Goal: Task Accomplishment & Management: Manage account settings

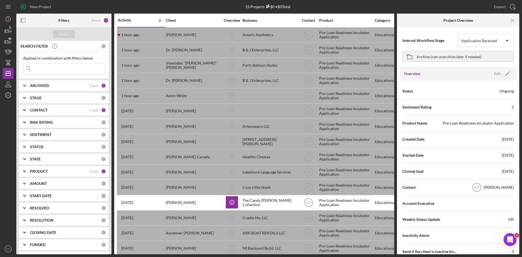
click at [33, 98] on b "STAGE" at bounding box center [36, 98] width 12 height 4
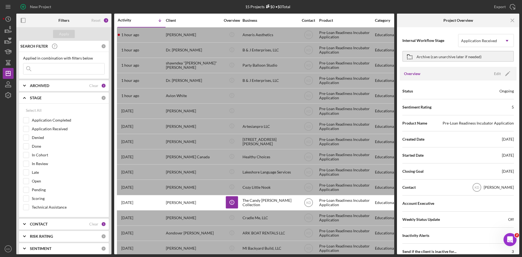
click at [33, 98] on b "STAGE" at bounding box center [36, 98] width 12 height 4
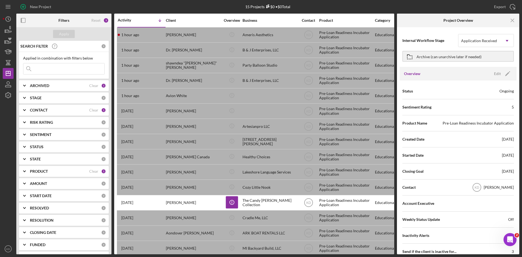
click at [41, 113] on div "CONTACT Clear 1" at bounding box center [68, 110] width 76 height 11
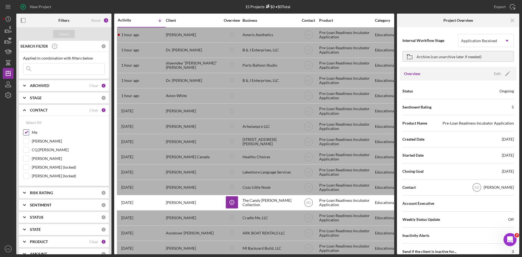
click at [27, 132] on input "Me" at bounding box center [25, 132] width 5 height 5
checkbox input "false"
click at [27, 142] on input "[PERSON_NAME]" at bounding box center [25, 140] width 5 height 5
checkbox input "true"
click at [62, 34] on div "Apply" at bounding box center [64, 34] width 10 height 8
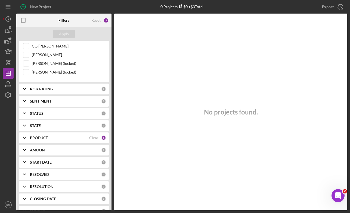
scroll to position [109, 0]
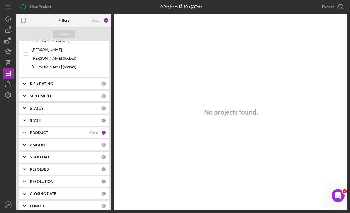
click at [63, 133] on div "PRODUCT" at bounding box center [59, 133] width 59 height 4
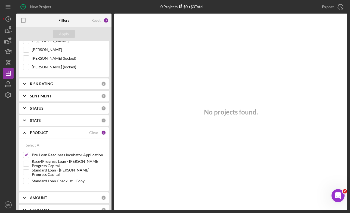
click at [99, 132] on div "PRODUCT Clear 1" at bounding box center [68, 132] width 76 height 5
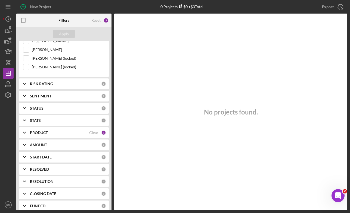
scroll to position [0, 0]
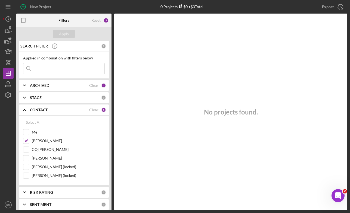
click at [83, 32] on div "Apply" at bounding box center [63, 34] width 95 height 14
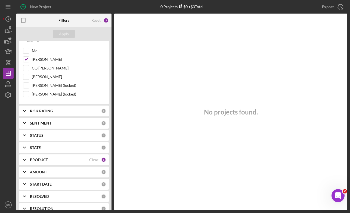
scroll to position [126, 0]
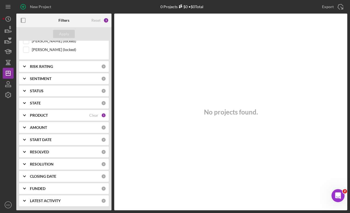
click at [56, 116] on div "PRODUCT" at bounding box center [59, 115] width 59 height 4
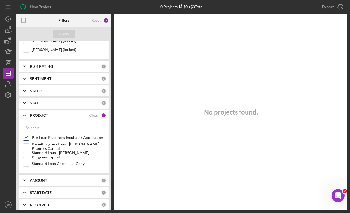
click at [25, 138] on input "Pre-Loan Readiness Incubator Application" at bounding box center [25, 137] width 5 height 5
checkbox input "false"
click at [27, 155] on input "Standard Loan - [PERSON_NAME] Progress Capital" at bounding box center [25, 154] width 5 height 5
checkbox input "true"
click at [69, 33] on button "Apply" at bounding box center [64, 34] width 22 height 8
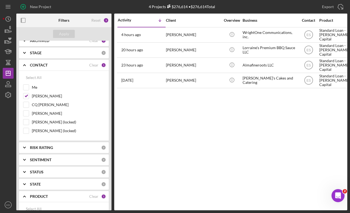
scroll to position [45, 0]
click at [28, 88] on input "Me" at bounding box center [25, 87] width 5 height 5
checkbox input "true"
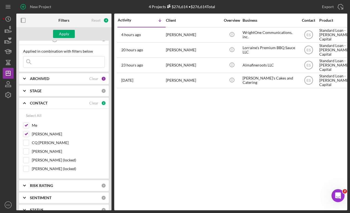
scroll to position [0, 0]
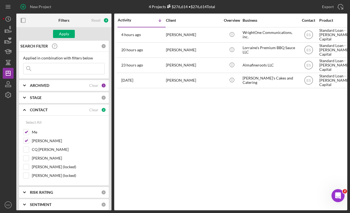
click at [48, 99] on div "STAGE" at bounding box center [65, 98] width 71 height 4
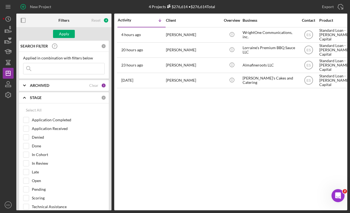
click at [48, 99] on div "STAGE" at bounding box center [65, 98] width 71 height 4
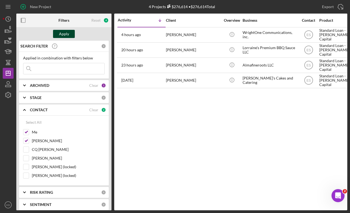
click at [67, 32] on div "Apply" at bounding box center [64, 34] width 10 height 8
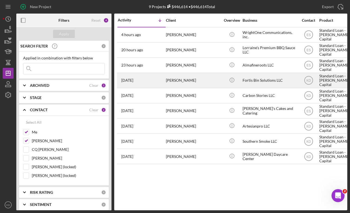
click at [267, 79] on div "Fortis Bin Solutions LLC" at bounding box center [269, 80] width 54 height 14
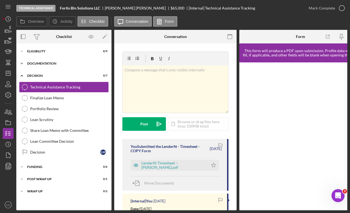
click at [47, 65] on div "Documentation" at bounding box center [65, 63] width 77 height 3
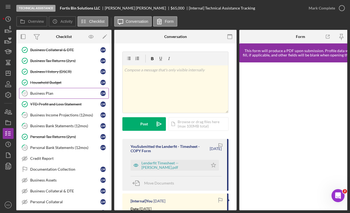
scroll to position [82, 0]
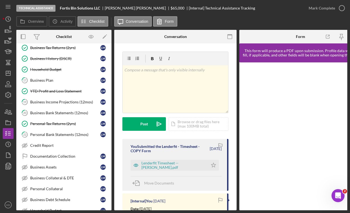
click at [51, 85] on link "17 Business Plan [PERSON_NAME]" at bounding box center [64, 80] width 90 height 11
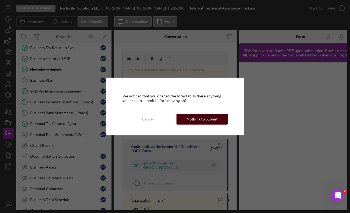
click at [207, 120] on div "Nothing to Submit" at bounding box center [201, 119] width 31 height 11
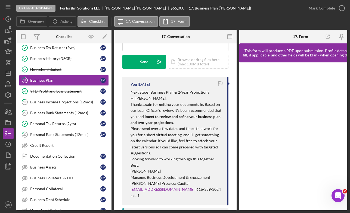
scroll to position [82, 0]
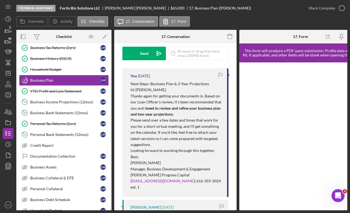
click at [231, 141] on div "Visible to Client Internal v Color teal Color pink Remove color Add row above A…" at bounding box center [175, 147] width 122 height 371
click at [65, 105] on link "19 Business Income Projections (12mos) [PERSON_NAME]" at bounding box center [64, 102] width 90 height 11
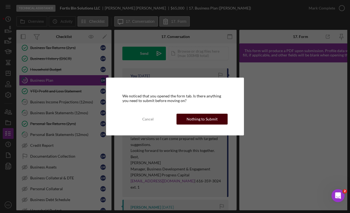
click at [196, 122] on div "Nothing to Submit" at bounding box center [201, 119] width 31 height 11
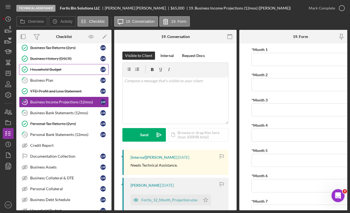
click at [61, 72] on link "Household Budget Household Budget [PERSON_NAME]" at bounding box center [64, 69] width 90 height 11
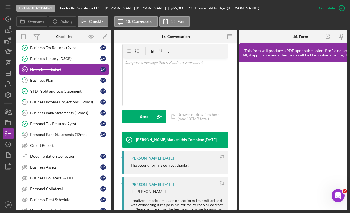
scroll to position [109, 0]
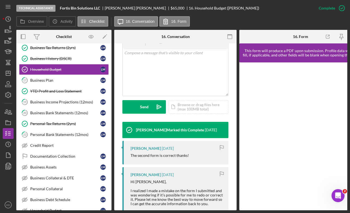
click at [255, 29] on div "Overview Icon/History Activity Checklist Icon/Message 16. Conversation 16. Form…" at bounding box center [181, 113] width 331 height 194
click at [233, 118] on div "This item has been marked complete. In order for [PERSON_NAME] to upload docume…" at bounding box center [175, 178] width 122 height 486
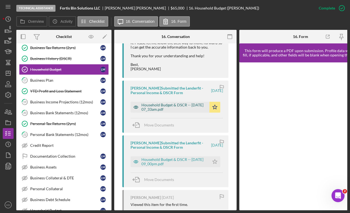
scroll to position [272, 0]
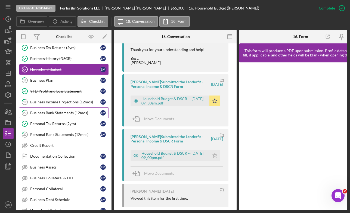
click at [47, 113] on div "Business Bank Statements (12mos)" at bounding box center [65, 113] width 70 height 4
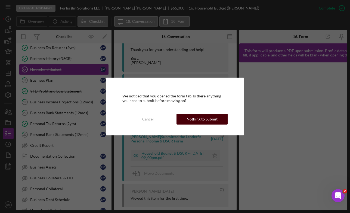
click at [197, 120] on div "Nothing to Submit" at bounding box center [201, 119] width 31 height 11
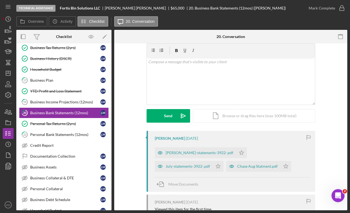
scroll to position [27, 0]
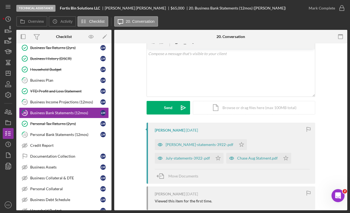
click at [336, 107] on div "Visible to Client Internal Request Docs v Color teal Color pink Remove color Ad…" at bounding box center [230, 73] width 217 height 98
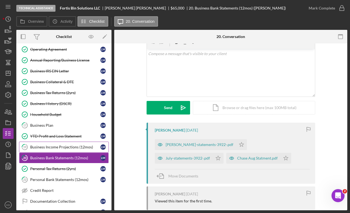
scroll to position [0, 0]
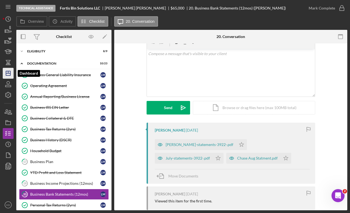
click at [5, 76] on icon "Icon/Dashboard" at bounding box center [8, 74] width 14 height 14
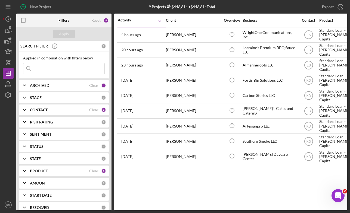
click at [299, 193] on div "Activity Icon/Table Sort Arrow Client Overview Business Contact Product Categor…" at bounding box center [230, 112] width 233 height 197
click at [249, 196] on div "Activity Icon/Table Sort Arrow Client Overview Business Contact Product Categor…" at bounding box center [230, 112] width 233 height 197
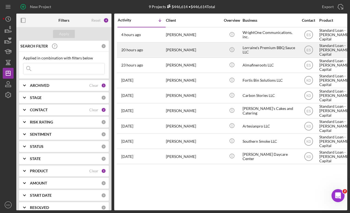
click at [206, 52] on div "[PERSON_NAME]" at bounding box center [193, 50] width 54 height 14
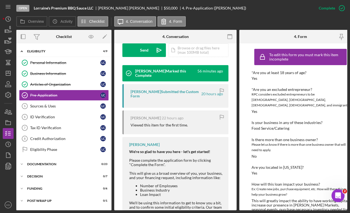
scroll to position [138, 0]
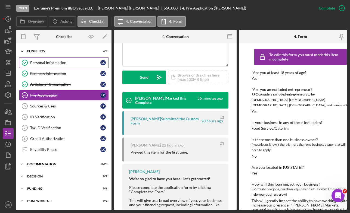
click at [76, 60] on link "Personal Information Personal Information L C" at bounding box center [64, 62] width 90 height 11
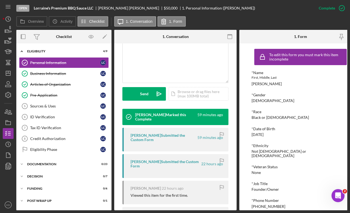
scroll to position [120, 0]
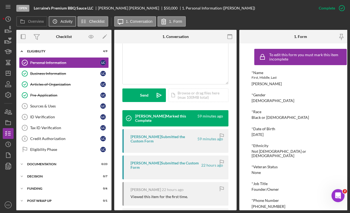
click at [58, 22] on icon "Icon/History" at bounding box center [54, 21] width 11 height 11
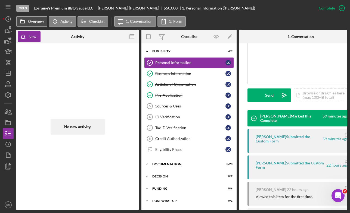
click at [40, 26] on button "Overview" at bounding box center [31, 21] width 31 height 10
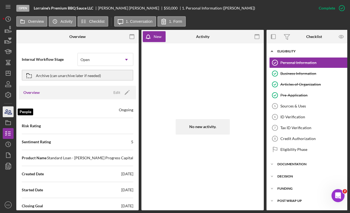
click at [8, 111] on icon "button" at bounding box center [8, 112] width 14 height 14
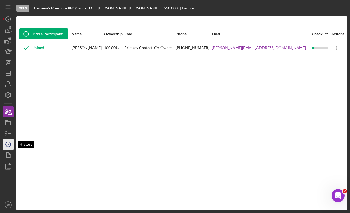
click at [11, 147] on icon "Icon/History" at bounding box center [8, 145] width 14 height 14
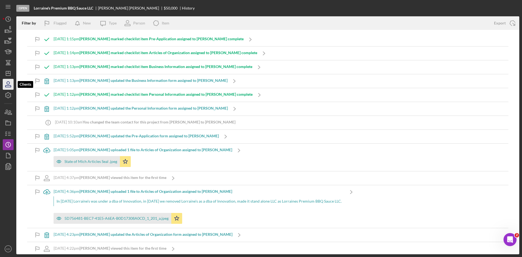
click at [11, 86] on icon "button" at bounding box center [8, 84] width 14 height 14
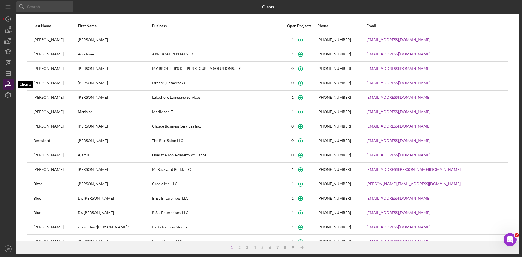
click at [7, 85] on icon "button" at bounding box center [8, 84] width 14 height 14
click at [10, 6] on icon "Icon/Menu" at bounding box center [8, 7] width 12 height 12
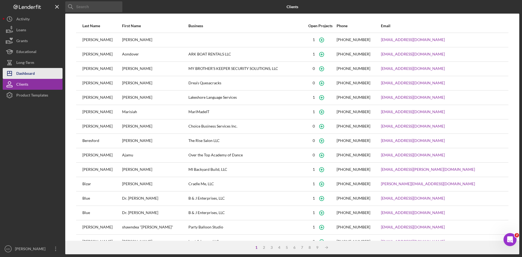
click at [49, 77] on button "Icon/Dashboard Dashboard" at bounding box center [33, 73] width 60 height 11
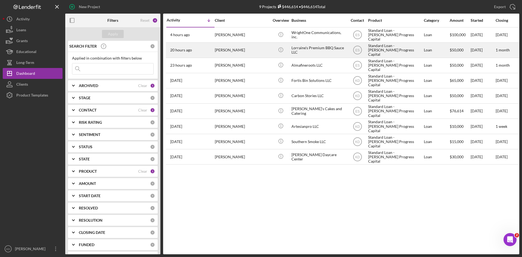
click at [244, 51] on div "[PERSON_NAME]" at bounding box center [242, 50] width 54 height 14
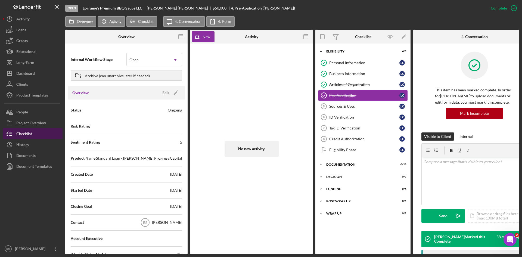
click at [28, 134] on div "Checklist" at bounding box center [24, 134] width 16 height 12
click at [182, 38] on icon "button" at bounding box center [181, 37] width 12 height 12
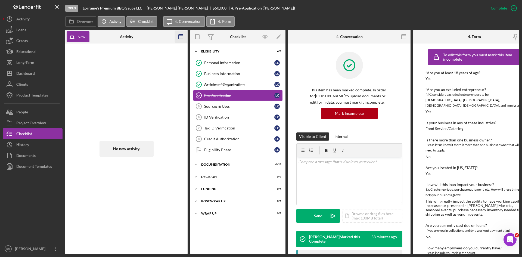
click at [186, 38] on icon "button" at bounding box center [181, 37] width 12 height 12
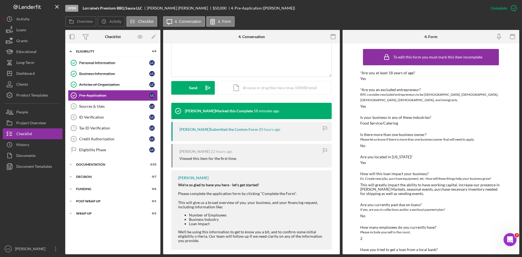
scroll to position [128, 0]
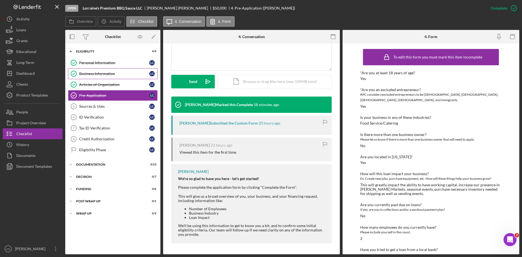
click at [120, 68] on div "Personal Information Personal Information L C Business Information Business Inf…" at bounding box center [112, 107] width 95 height 101
click at [119, 63] on div "Personal Information" at bounding box center [114, 63] width 70 height 4
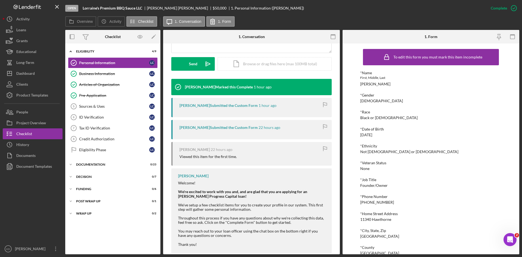
scroll to position [156, 0]
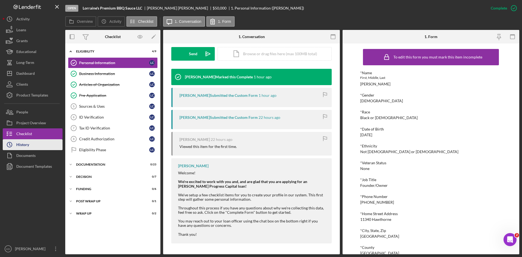
click at [28, 148] on div "History" at bounding box center [22, 145] width 13 height 12
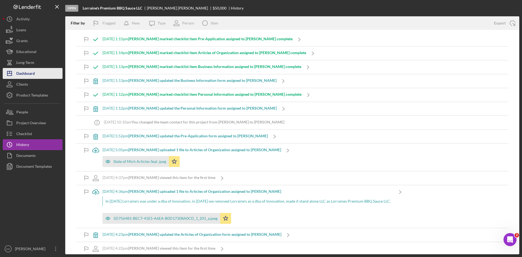
click at [29, 73] on div "Dashboard" at bounding box center [25, 74] width 18 height 12
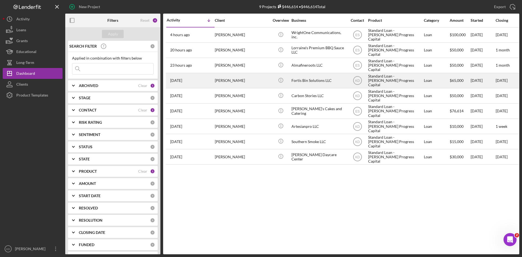
click at [263, 82] on div "[PERSON_NAME]" at bounding box center [242, 80] width 54 height 14
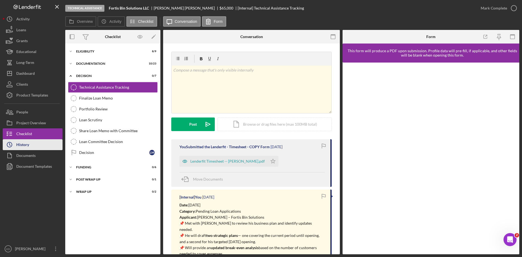
click at [32, 145] on button "Icon/History History" at bounding box center [33, 144] width 60 height 11
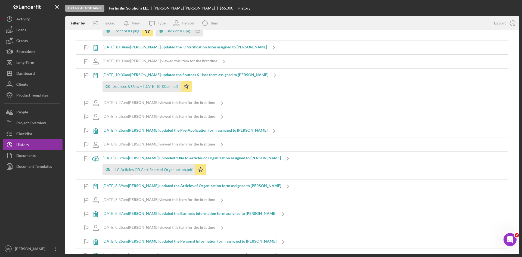
scroll to position [1927, 0]
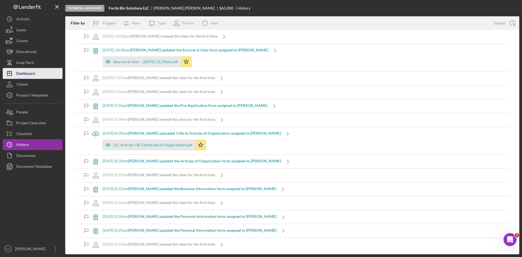
click at [31, 74] on div "Dashboard" at bounding box center [25, 74] width 18 height 12
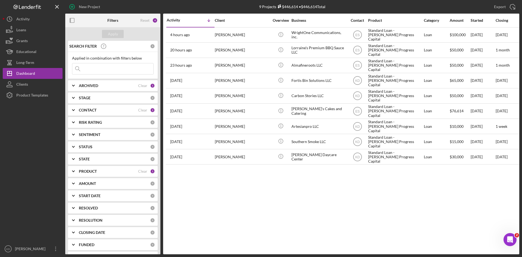
click at [90, 86] on b "ARCHIVED" at bounding box center [88, 85] width 19 height 4
click at [76, 117] on input "Archived" at bounding box center [74, 116] width 5 height 5
checkbox input "true"
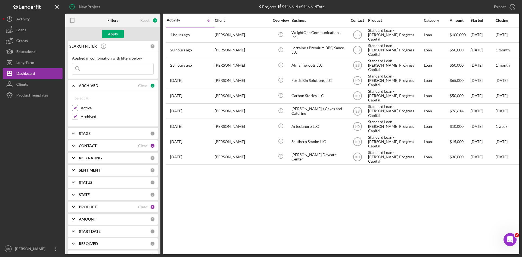
click at [75, 107] on input "Active" at bounding box center [74, 107] width 5 height 5
checkbox input "false"
click at [114, 33] on div "Apply" at bounding box center [113, 34] width 10 height 8
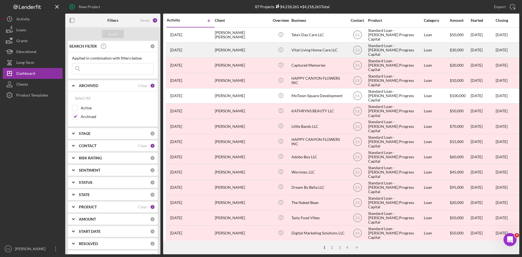
click at [327, 50] on div "Vital Living Home Care LLC" at bounding box center [318, 50] width 54 height 14
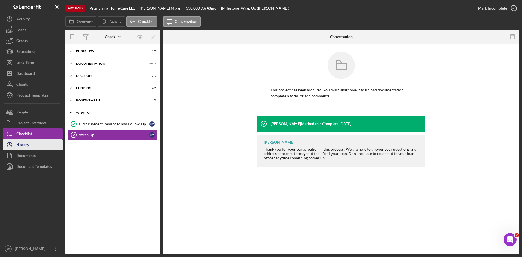
click at [21, 146] on div "History" at bounding box center [22, 145] width 13 height 12
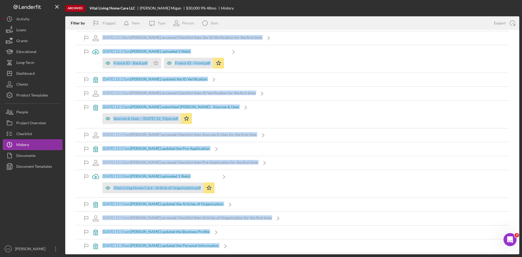
scroll to position [5043, 0]
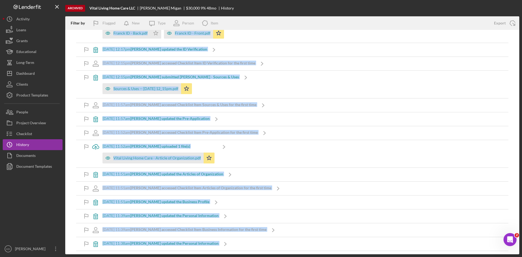
drag, startPoint x: 83, startPoint y: 34, endPoint x: 313, endPoint y: 254, distance: 318.5
click at [313, 254] on div "Icon/Info [DATE] 11:13am [PERSON_NAME] changed the project to archived Icon/Inf…" at bounding box center [292, 142] width 454 height 224
copy div "Icon/Info [DATE] 11:13am [PERSON_NAME] changed the project to archived Icon/Inf…"
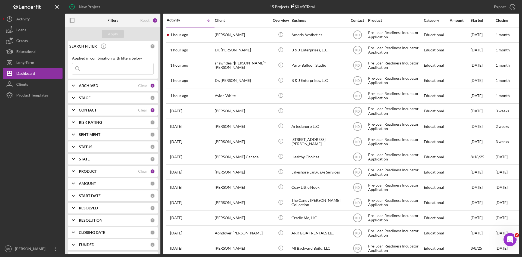
click at [89, 89] on div "ARCHIVED Clear 1" at bounding box center [117, 85] width 76 height 11
click at [76, 110] on input "Active" at bounding box center [74, 107] width 5 height 5
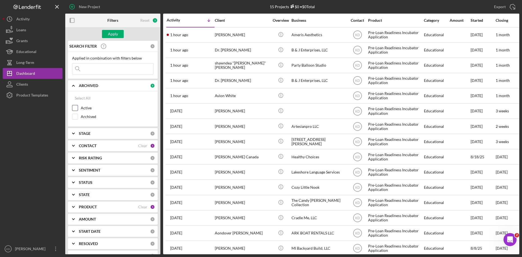
click at [76, 110] on input "Active" at bounding box center [74, 107] width 5 height 5
checkbox input "true"
click at [92, 145] on b "CONTACT" at bounding box center [88, 145] width 18 height 4
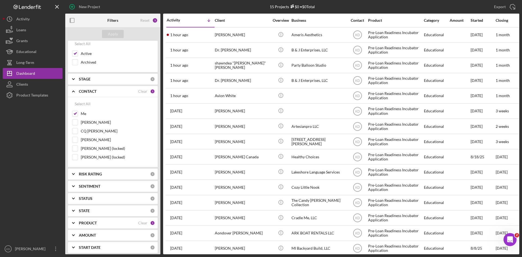
click at [98, 91] on div "CONTACT" at bounding box center [108, 91] width 59 height 4
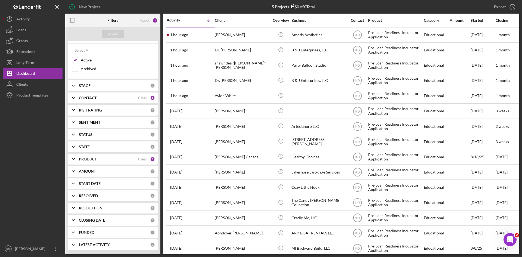
click at [88, 163] on div "PRODUCT Clear 1" at bounding box center [117, 159] width 76 height 11
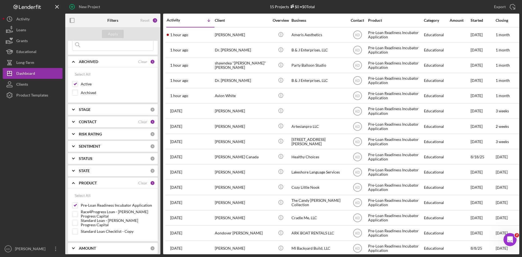
scroll to position [0, 0]
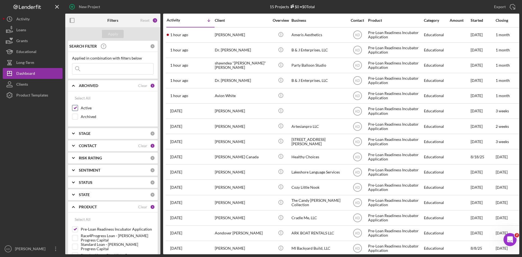
click at [130, 112] on div "Active" at bounding box center [113, 109] width 82 height 9
click at [92, 143] on b "CONTACT" at bounding box center [88, 145] width 18 height 4
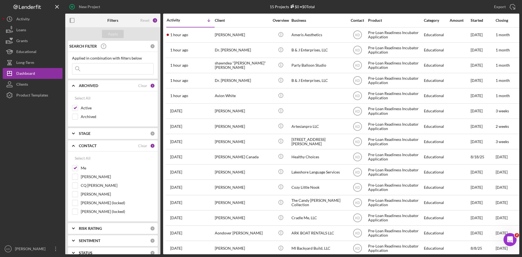
click at [105, 145] on div "CONTACT" at bounding box center [108, 145] width 59 height 4
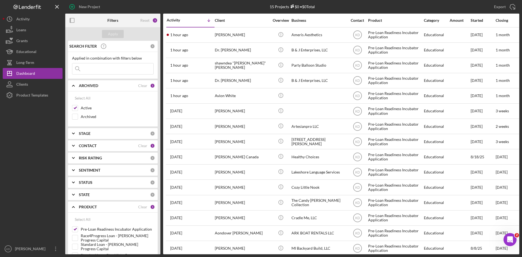
click at [143, 36] on div "Apply" at bounding box center [112, 34] width 95 height 14
click at [153, 19] on div "3" at bounding box center [154, 20] width 5 height 5
click at [84, 136] on div "STAGE 0" at bounding box center [117, 133] width 76 height 5
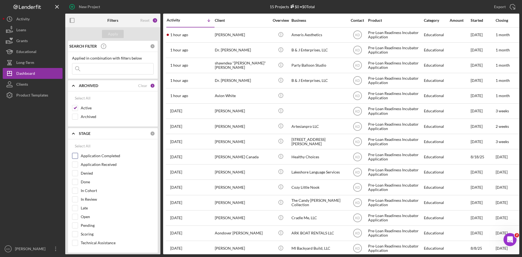
click at [76, 154] on input "Application Completed" at bounding box center [74, 155] width 5 height 5
checkbox input "true"
click at [112, 35] on div "Apply" at bounding box center [113, 34] width 10 height 8
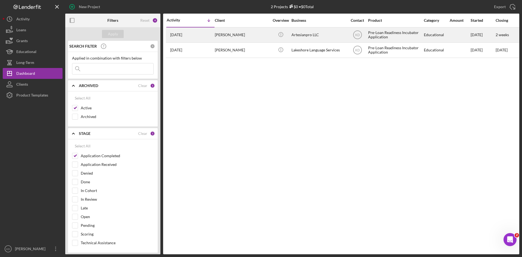
click at [330, 34] on div "Artesianpro LLC" at bounding box center [318, 35] width 54 height 14
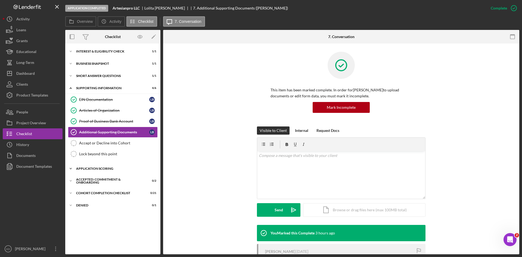
click at [101, 167] on div "Application Scoring" at bounding box center [114, 168] width 77 height 3
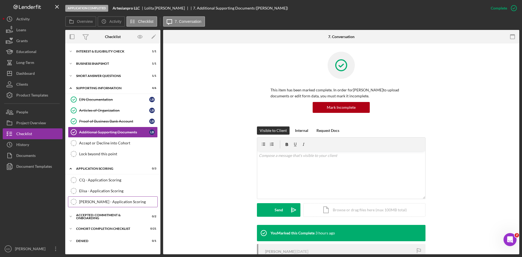
click at [114, 204] on div "Eric - Application Scoring" at bounding box center [118, 201] width 78 height 4
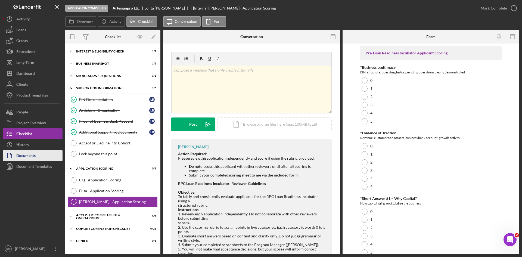
click at [36, 159] on button "Documents" at bounding box center [33, 155] width 60 height 11
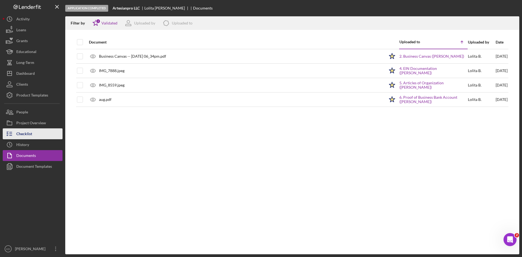
click at [20, 135] on div "Checklist" at bounding box center [24, 134] width 16 height 12
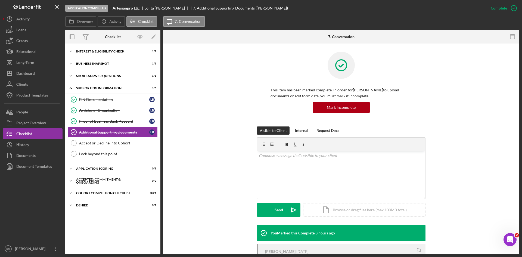
click at [452, 68] on div "This item has been marked complete. In order for Lolita Brewer to upload docume…" at bounding box center [341, 89] width 340 height 75
click at [31, 73] on div "Dashboard" at bounding box center [25, 74] width 18 height 12
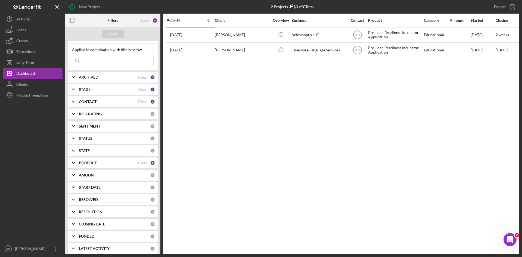
scroll to position [12, 0]
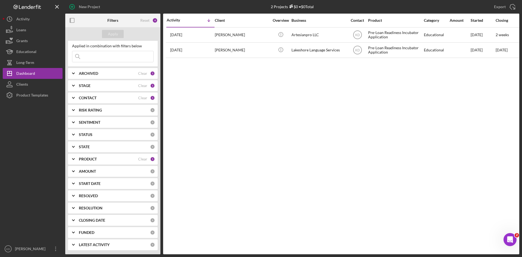
click at [91, 85] on div "STAGE" at bounding box center [108, 85] width 59 height 4
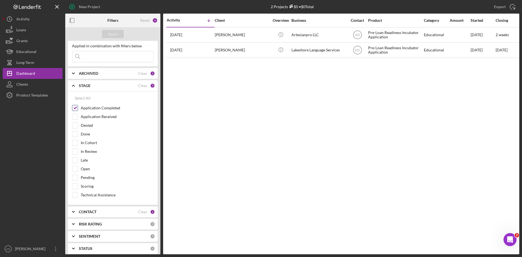
click at [75, 108] on input "Application Completed" at bounding box center [74, 107] width 5 height 5
checkbox input "false"
click at [74, 117] on input "Application Received" at bounding box center [74, 116] width 5 height 5
checkbox input "true"
click at [115, 35] on div "Apply" at bounding box center [113, 34] width 10 height 8
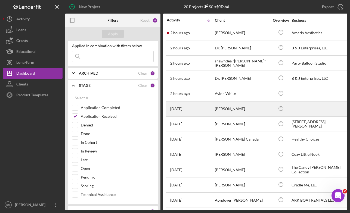
scroll to position [128, 0]
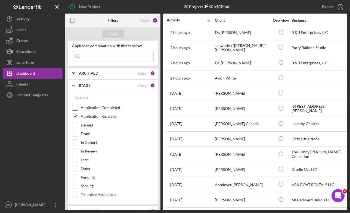
click at [76, 108] on input "Application Completed" at bounding box center [74, 107] width 5 height 5
checkbox input "true"
click at [108, 34] on button "Apply" at bounding box center [113, 34] width 22 height 8
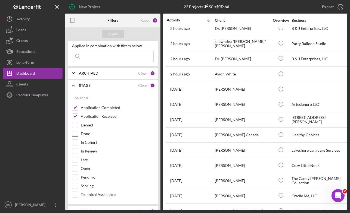
scroll to position [0, 0]
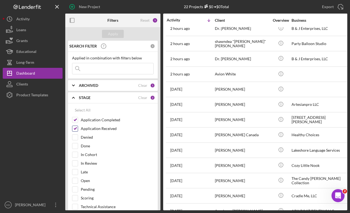
click at [76, 129] on input "Application Received" at bounding box center [74, 128] width 5 height 5
checkbox input "false"
click at [120, 33] on button "Apply" at bounding box center [113, 34] width 22 height 8
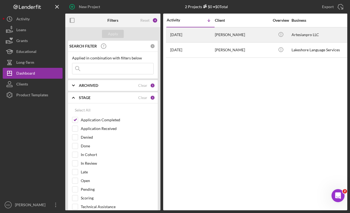
click at [248, 34] on div "[PERSON_NAME]" at bounding box center [242, 35] width 54 height 14
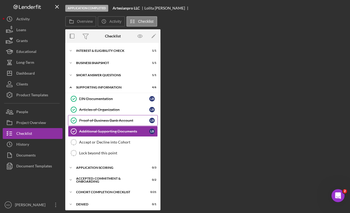
scroll to position [2, 0]
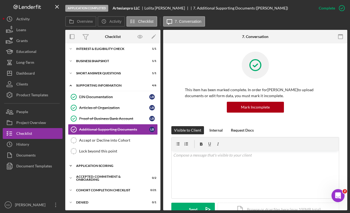
click at [89, 166] on div "Application Scoring" at bounding box center [114, 165] width 77 height 3
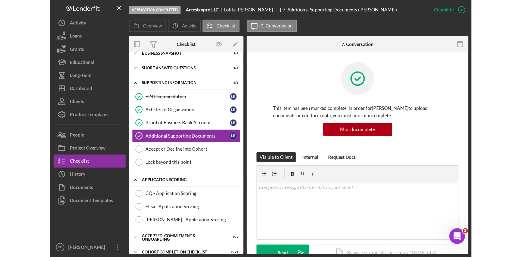
scroll to position [39, 0]
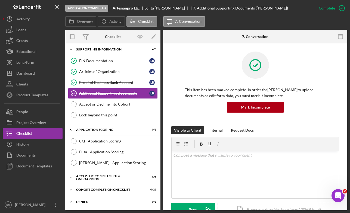
click at [298, 55] on div at bounding box center [255, 69] width 141 height 35
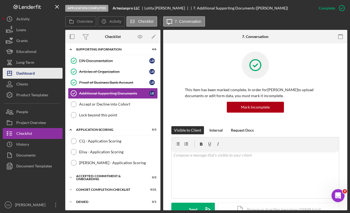
click at [31, 75] on div "Dashboard" at bounding box center [25, 74] width 18 height 12
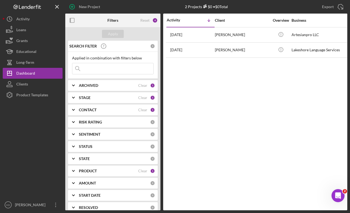
click at [281, 124] on div "Activity Icon/Table Sort Arrow Client Overview Business Contact Product Categor…" at bounding box center [255, 112] width 184 height 197
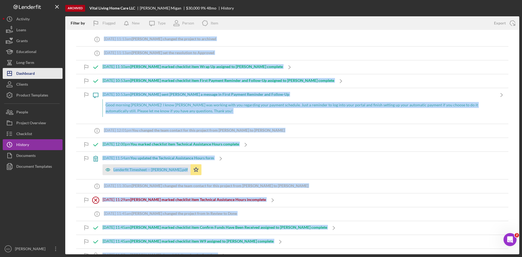
scroll to position [5043, 0]
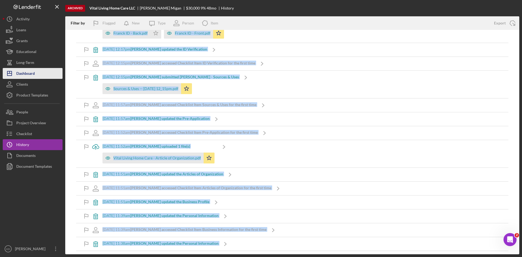
click at [41, 69] on button "Icon/Dashboard Dashboard" at bounding box center [33, 73] width 60 height 11
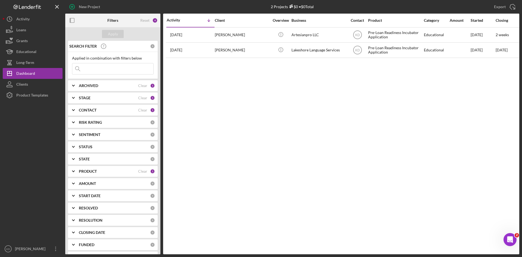
click at [105, 113] on div "CONTACT Clear 1" at bounding box center [117, 110] width 76 height 11
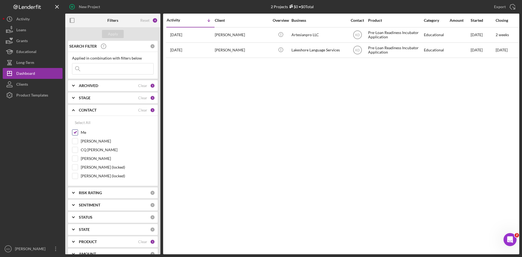
click at [75, 134] on input "Me" at bounding box center [74, 132] width 5 height 5
checkbox input "false"
click at [74, 142] on input "[PERSON_NAME]" at bounding box center [74, 140] width 5 height 5
checkbox input "true"
click at [91, 100] on div "STAGE" at bounding box center [108, 98] width 59 height 4
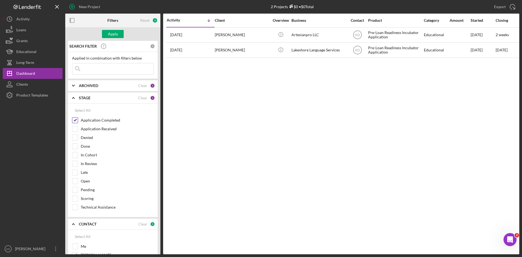
click at [75, 118] on input "Application Completed" at bounding box center [74, 119] width 5 height 5
checkbox input "false"
click at [115, 34] on div "Apply" at bounding box center [113, 34] width 10 height 8
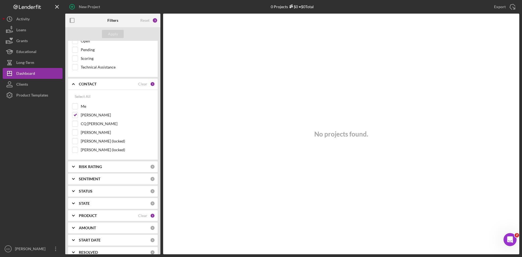
scroll to position [190, 0]
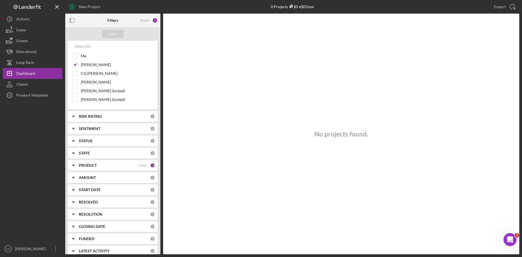
click at [90, 168] on div "PRODUCT Clear 1" at bounding box center [117, 165] width 76 height 11
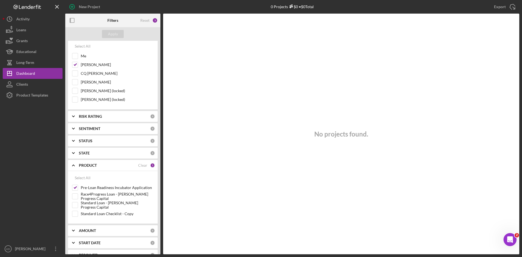
click at [142, 168] on div "PRODUCT Clear 1" at bounding box center [117, 165] width 76 height 11
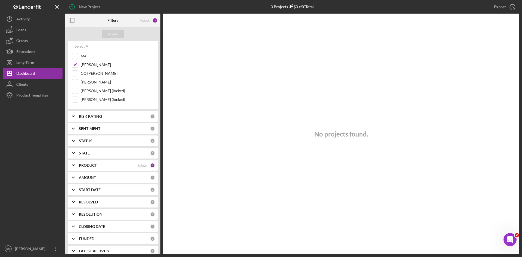
click at [123, 167] on div "PRODUCT" at bounding box center [108, 165] width 59 height 4
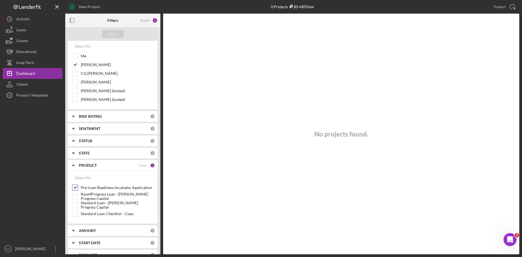
click at [77, 187] on input "Pre-Loan Readiness Incubator Application" at bounding box center [74, 187] width 5 height 5
checkbox input "false"
click at [118, 36] on button "Apply" at bounding box center [113, 34] width 22 height 8
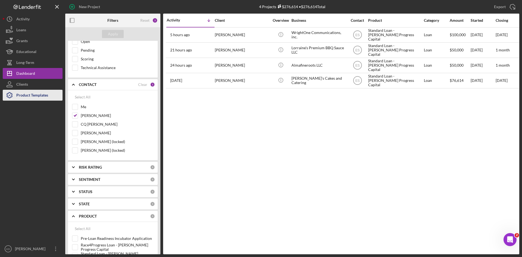
scroll to position [136, 0]
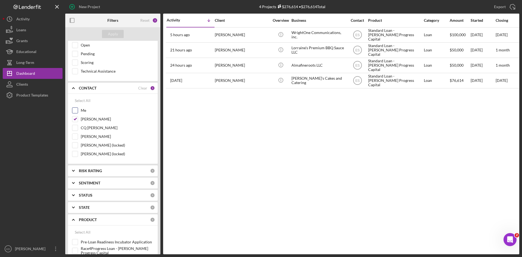
click at [76, 110] on input "Me" at bounding box center [74, 110] width 5 height 5
checkbox input "true"
click at [76, 119] on input "[PERSON_NAME]" at bounding box center [74, 118] width 5 height 5
checkbox input "false"
click at [112, 34] on div "Apply" at bounding box center [113, 34] width 10 height 8
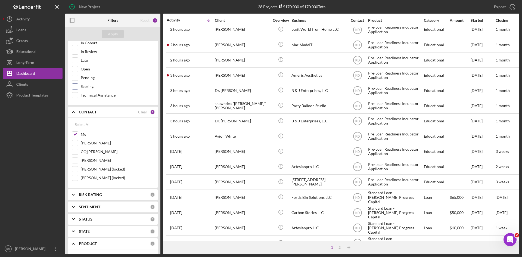
scroll to position [82, 0]
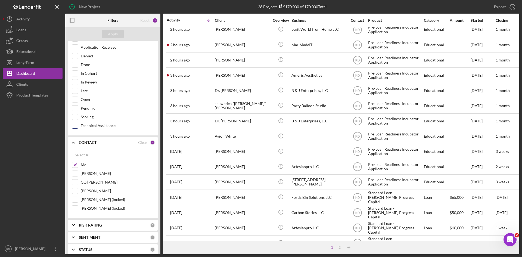
click at [82, 126] on label "Technical Assistance" at bounding box center [117, 125] width 73 height 5
click at [78, 126] on input "Technical Assistance" at bounding box center [74, 125] width 5 height 5
checkbox input "true"
click at [116, 30] on div "Apply" at bounding box center [113, 34] width 10 height 8
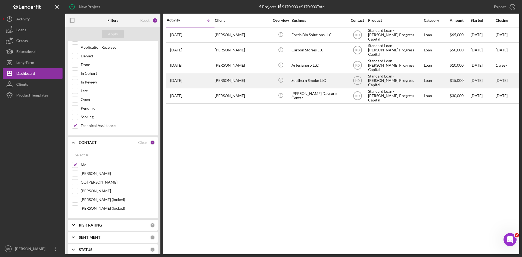
scroll to position [0, 0]
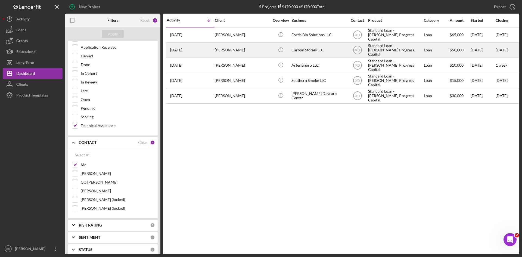
click at [238, 49] on div "[PERSON_NAME]" at bounding box center [242, 50] width 54 height 14
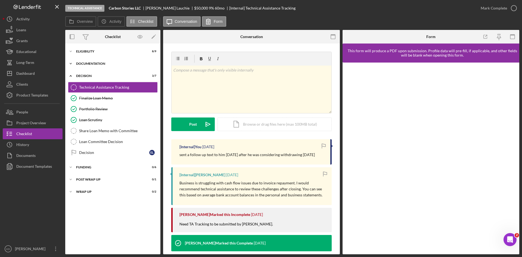
click at [97, 63] on div "Documentation" at bounding box center [114, 63] width 77 height 3
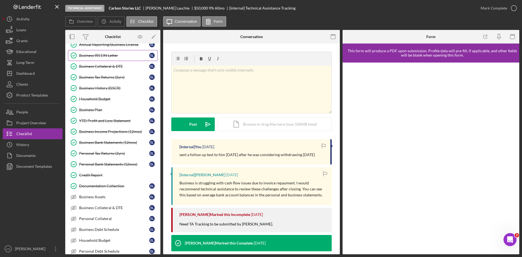
scroll to position [54, 0]
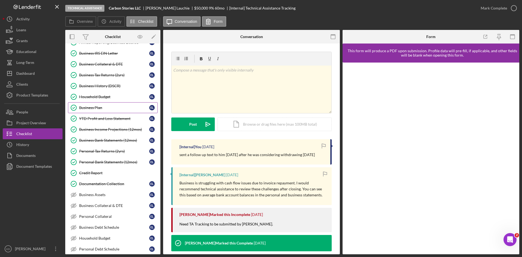
click at [110, 107] on div "Business Plan" at bounding box center [114, 107] width 70 height 4
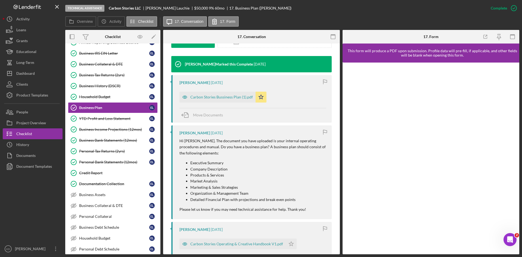
scroll to position [163, 0]
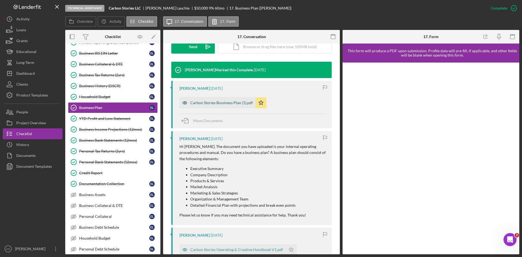
click at [209, 102] on div "Carbon Stories Bussiness Plan (1).pdf" at bounding box center [221, 103] width 63 height 4
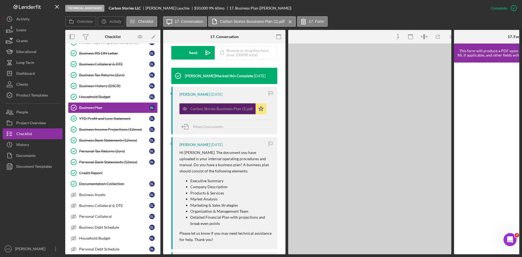
scroll to position [169, 0]
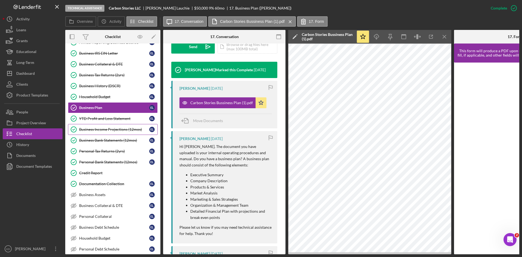
click at [113, 132] on div "Business Income Projections (12mos)" at bounding box center [114, 129] width 70 height 4
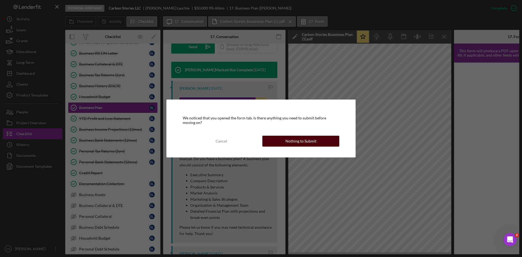
click at [323, 146] on button "Nothing to Submit" at bounding box center [300, 141] width 77 height 11
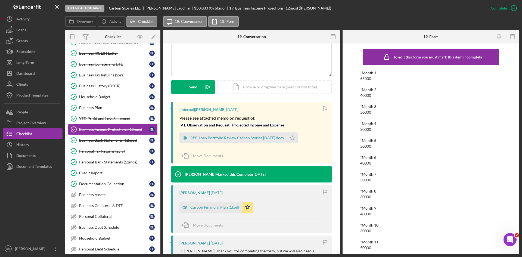
scroll to position [136, 0]
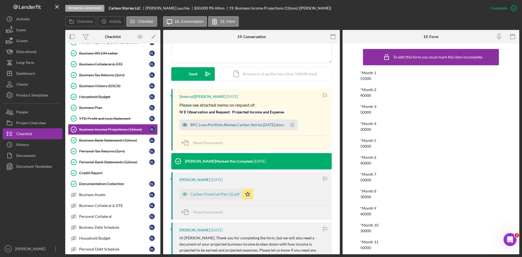
click at [247, 127] on div "RPC.Loan.Portfolio.Review.Carbon Stories.Sept.18.2025.docx" at bounding box center [232, 124] width 107 height 11
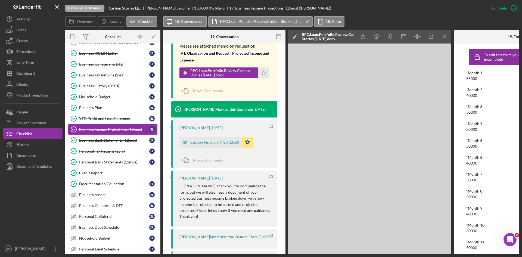
scroll to position [251, 0]
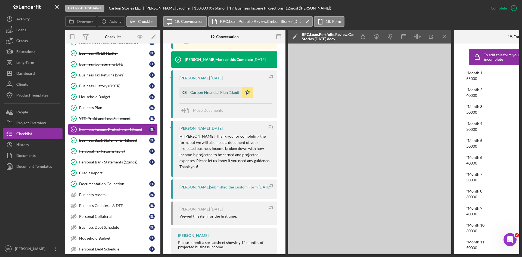
click at [214, 91] on div "Carbon Financial Plan (1).pdf" at bounding box center [214, 92] width 49 height 4
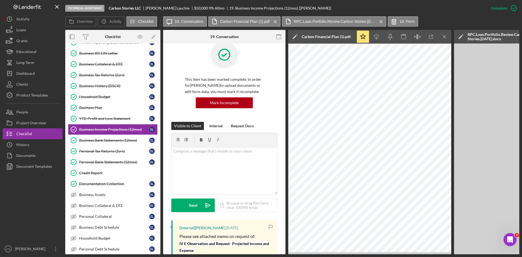
scroll to position [0, 0]
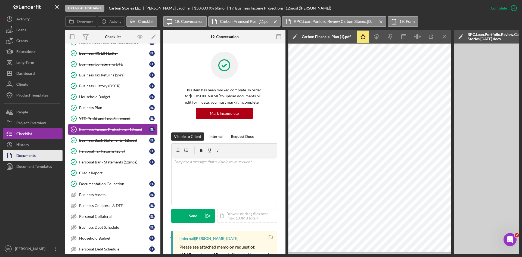
click at [43, 154] on button "Documents" at bounding box center [33, 155] width 60 height 11
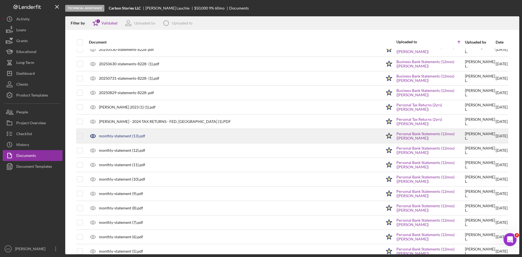
scroll to position [506, 0]
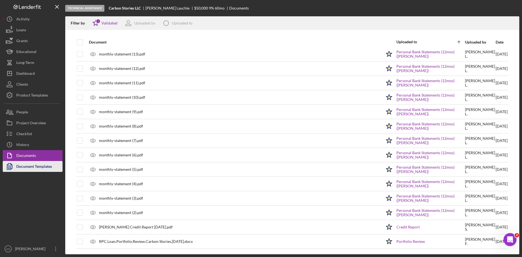
click at [29, 167] on div "Document Templates" at bounding box center [34, 167] width 36 height 12
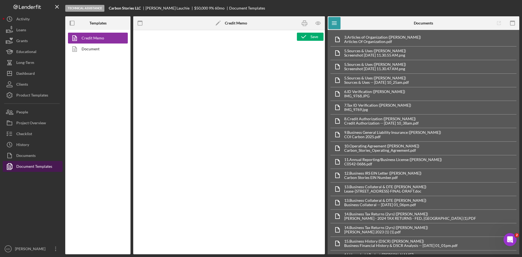
type textarea "<h2 style="text-align: left;">&nbsp; <img style="float: left;" src="https://sta…"
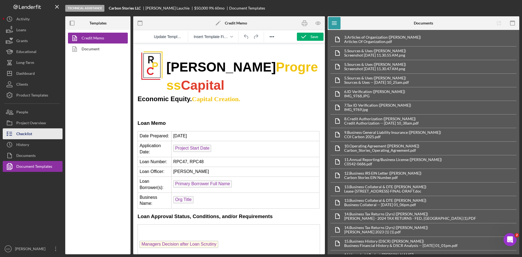
click at [30, 133] on div "Checklist" at bounding box center [24, 134] width 16 height 12
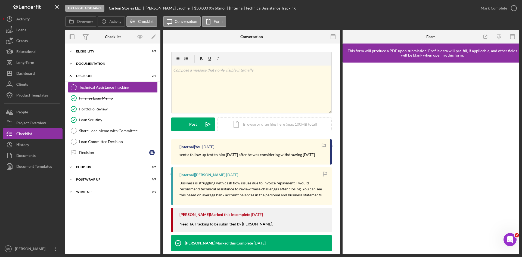
click at [105, 63] on div "Documentation" at bounding box center [114, 63] width 77 height 3
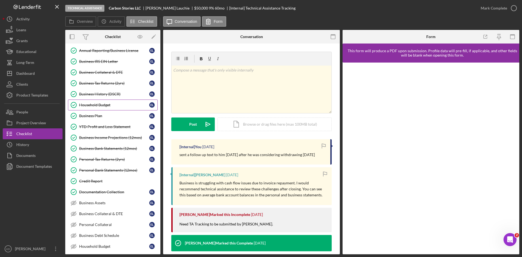
scroll to position [54, 0]
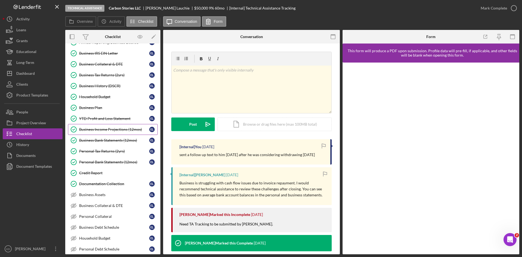
click at [104, 128] on div "Business Income Projections (12mos)" at bounding box center [114, 129] width 70 height 4
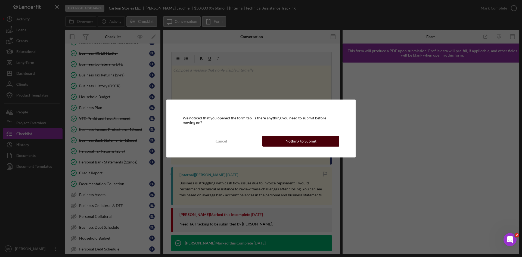
click at [291, 141] on div "Nothing to Submit" at bounding box center [300, 141] width 31 height 11
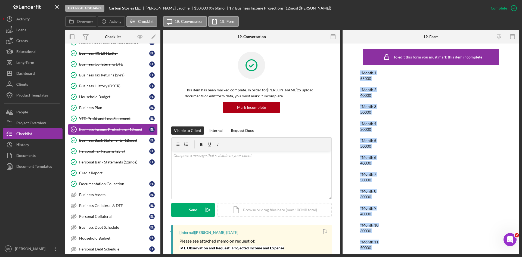
scroll to position [21, 0]
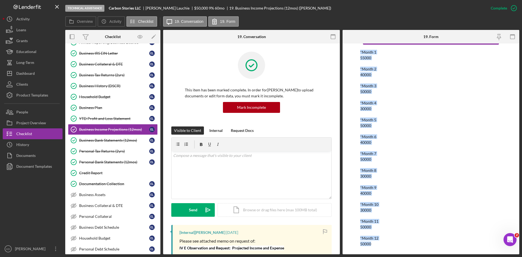
drag, startPoint x: 359, startPoint y: 71, endPoint x: 421, endPoint y: 270, distance: 207.5
click at [421, 257] on html "Technical Assistance Carbon Stories LLC Erik Lauchie $50,000 $50,000 9 % 60 mo …" at bounding box center [261, 128] width 522 height 257
copy div "*Month 1 55000 *Month 2 40000 *Month 3 50000 *Month 4 30000 *Month 5 50000 *Mon…"
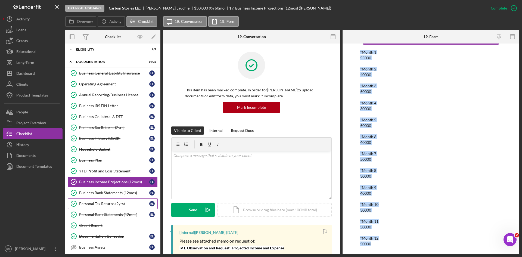
scroll to position [0, 0]
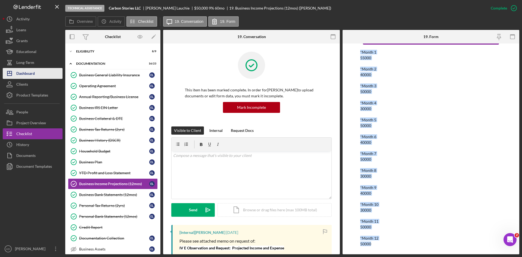
click at [34, 76] on div "Dashboard" at bounding box center [25, 74] width 18 height 12
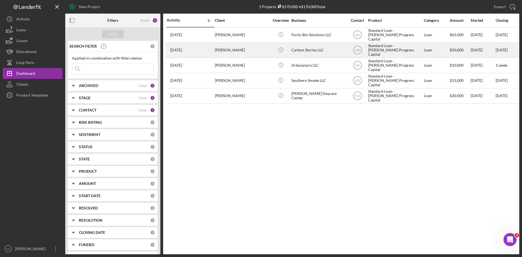
click at [250, 50] on div "[PERSON_NAME]" at bounding box center [242, 50] width 54 height 14
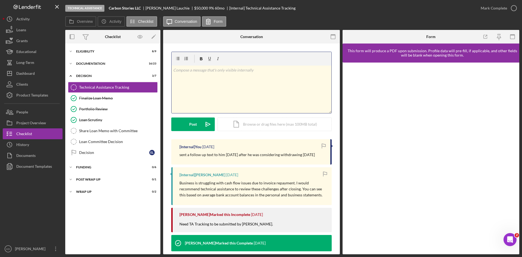
click at [222, 85] on div "v Color teal Color pink Remove color Add row above Add row below Add column bef…" at bounding box center [251, 89] width 160 height 48
